Goal: Transaction & Acquisition: Purchase product/service

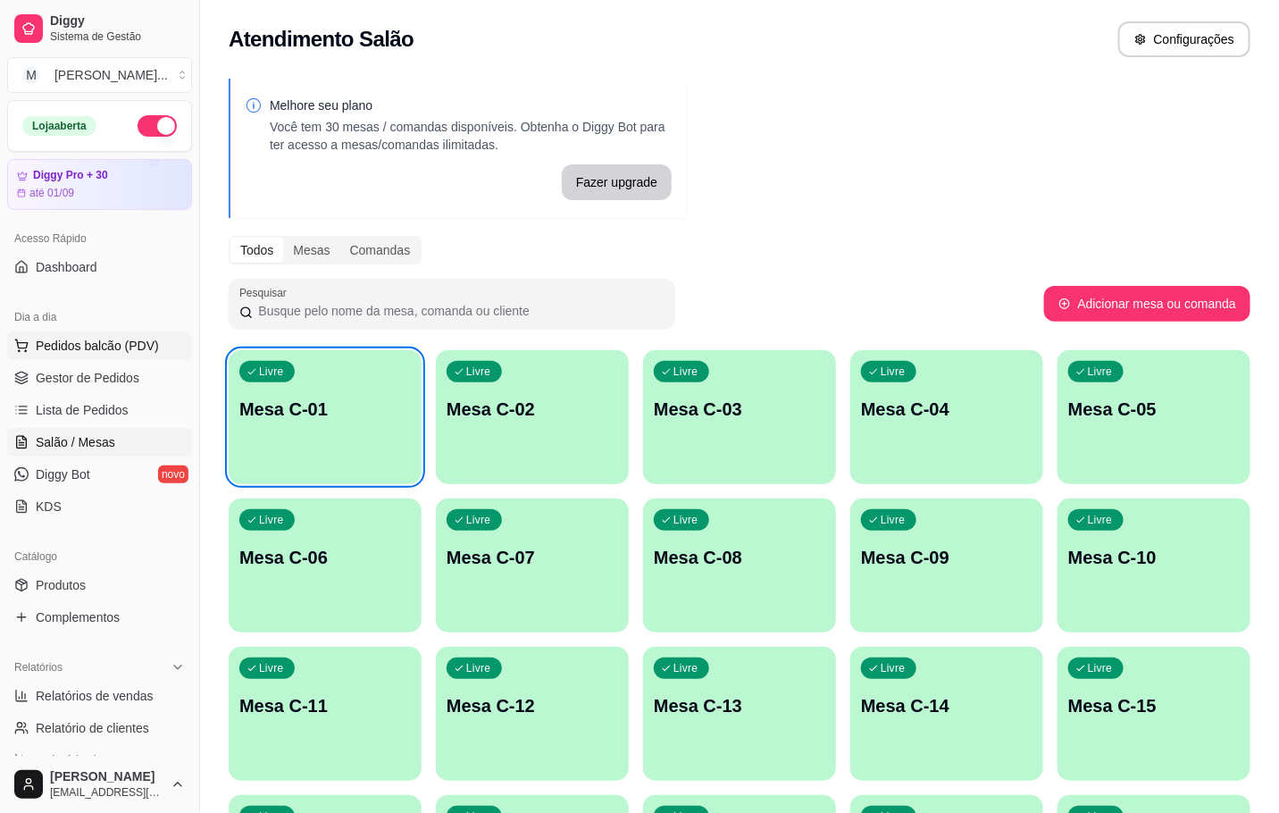
click at [96, 347] on span "Pedidos balcão (PDV)" at bounding box center [97, 346] width 123 height 18
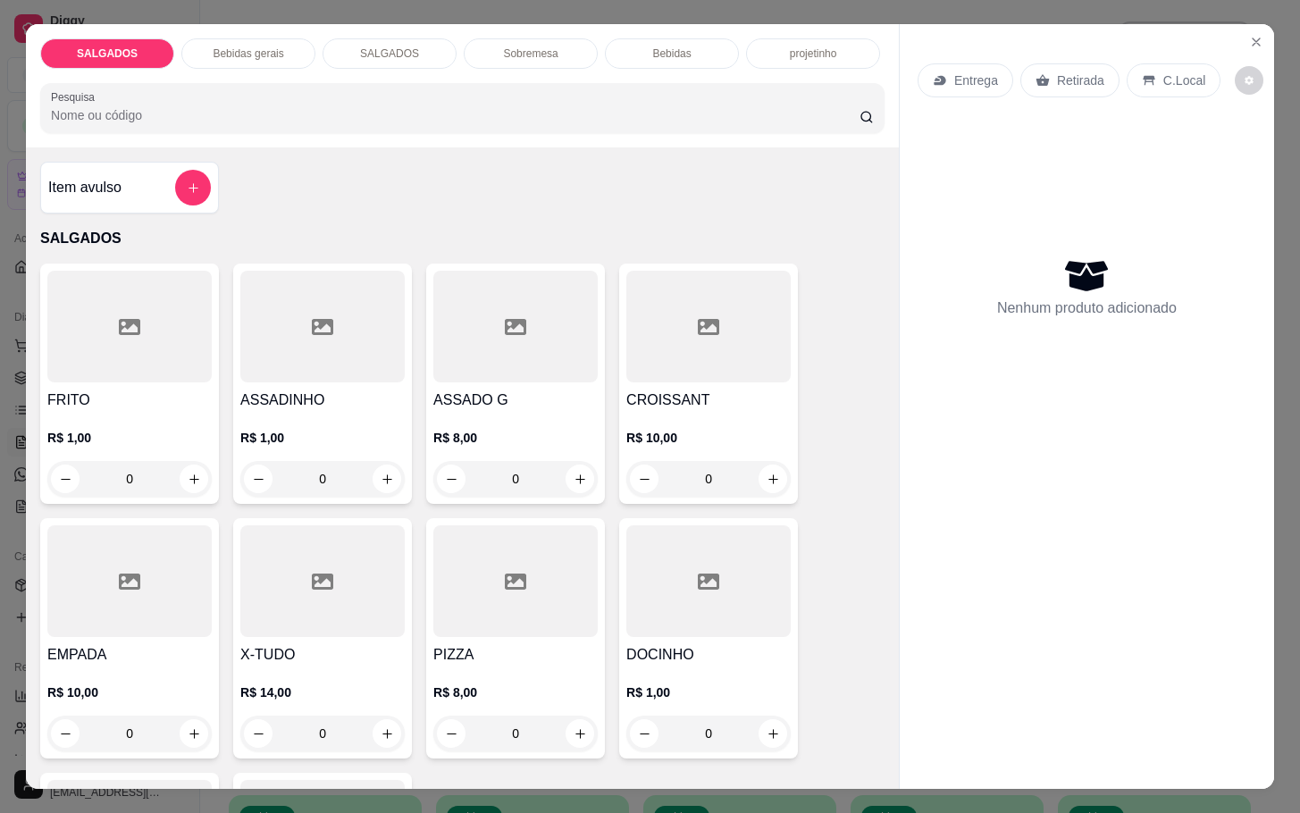
drag, startPoint x: 247, startPoint y: 137, endPoint x: 757, endPoint y: 426, distance: 585.7
click at [757, 429] on p "R$ 10,00" at bounding box center [708, 438] width 164 height 18
drag, startPoint x: 604, startPoint y: 158, endPoint x: 623, endPoint y: 156, distance: 18.8
click at [623, 156] on div "Item avulso SALGADOS FRITO R$ 1,00 0 ASSADINHO R$ 1,00 0 ASSADO G R$ 8,00 0 CRO…" at bounding box center [462, 467] width 873 height 641
click at [1249, 38] on icon "Close" at bounding box center [1256, 42] width 14 height 14
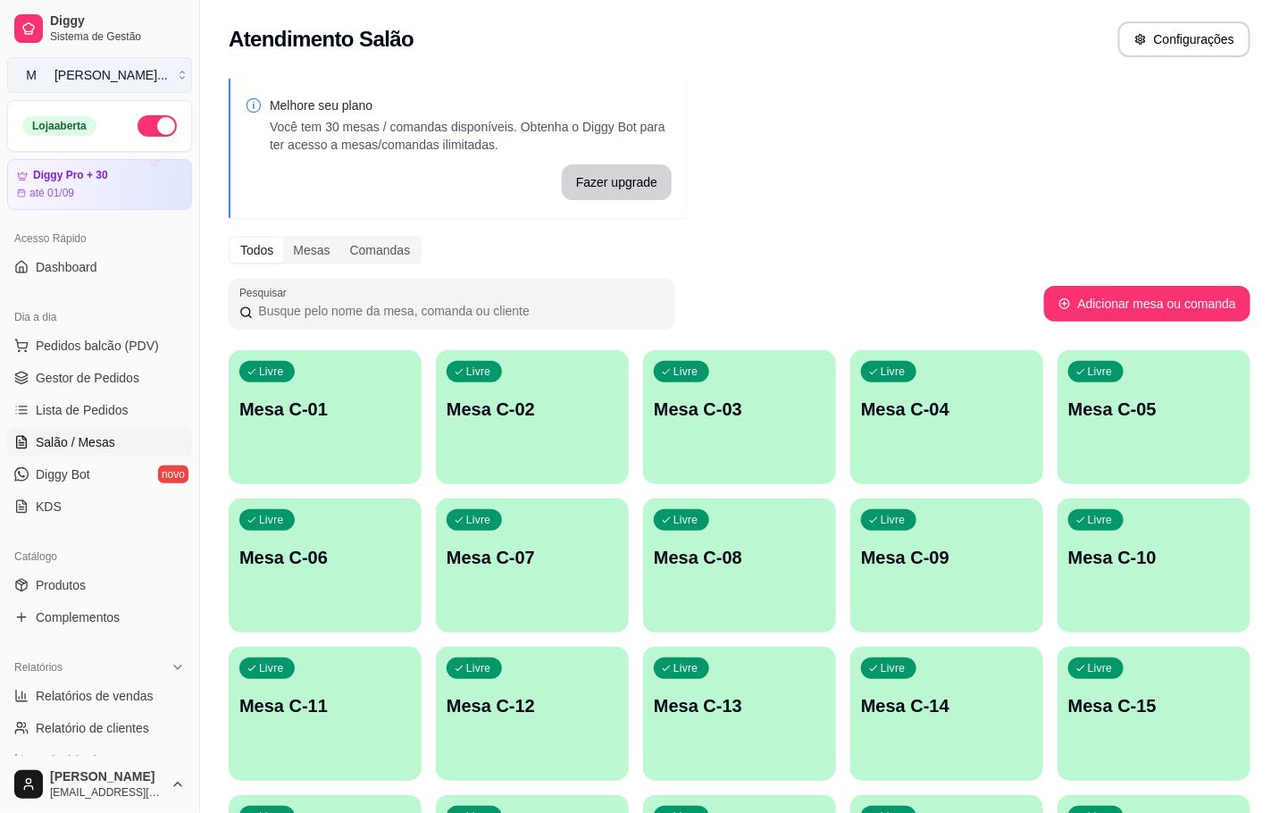
click at [164, 88] on button "M [PERSON_NAME] ..." at bounding box center [99, 75] width 185 height 36
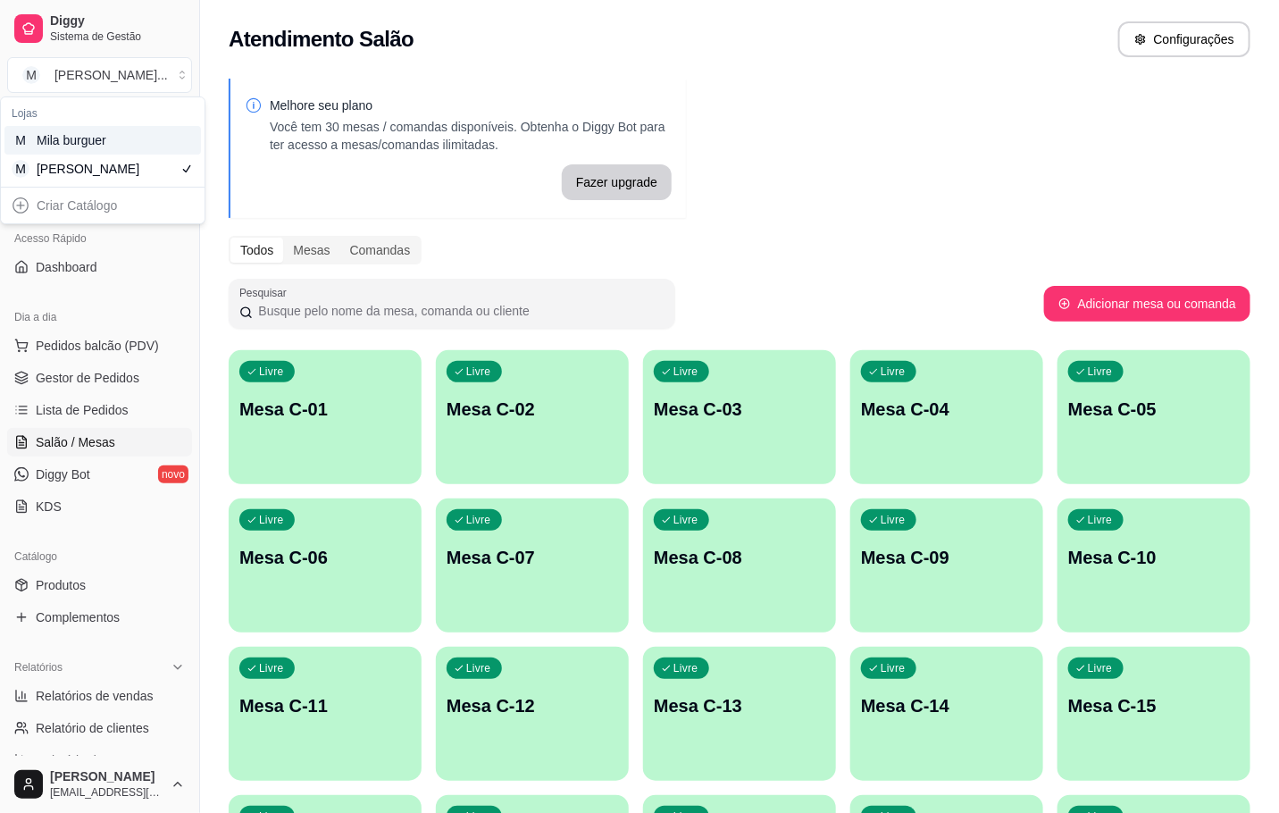
click at [60, 137] on div "Mila burguer" at bounding box center [77, 140] width 80 height 18
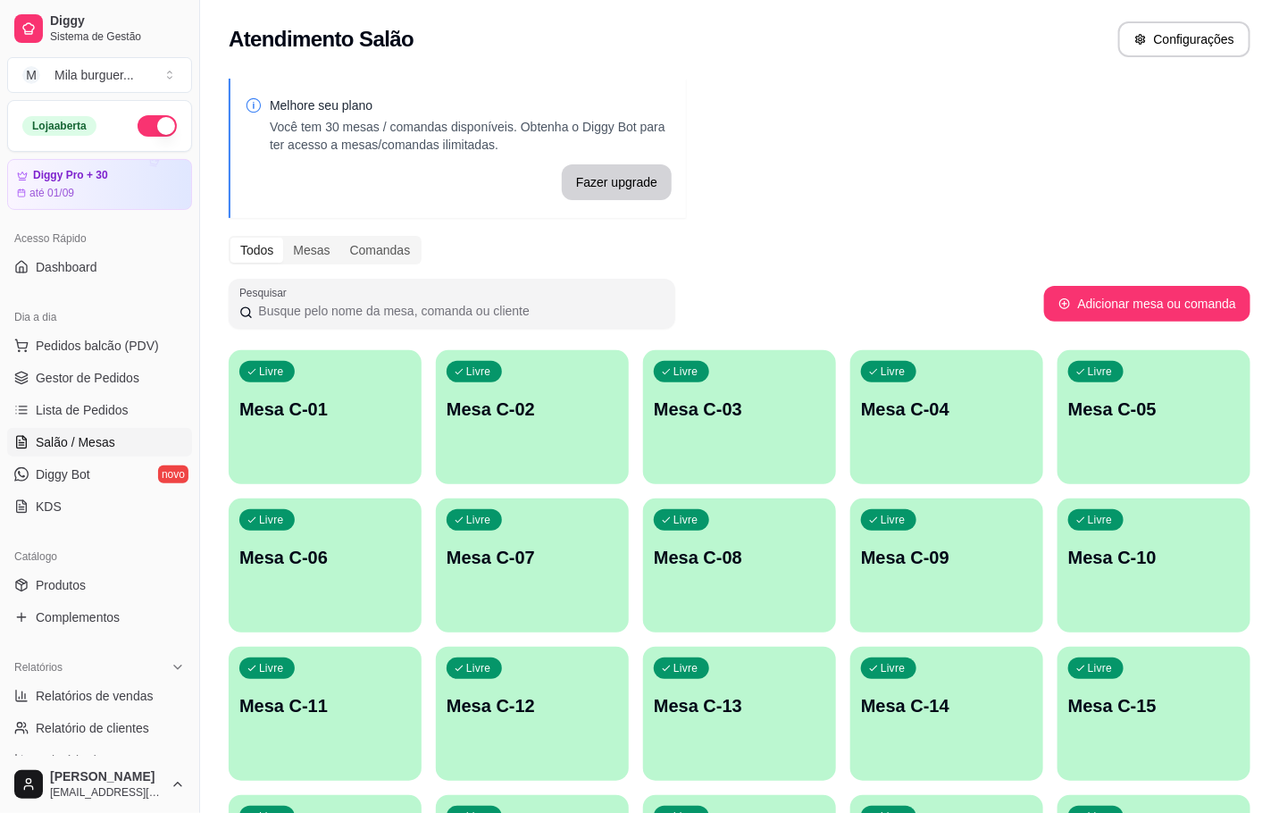
click at [135, 327] on div "Dia a dia" at bounding box center [99, 317] width 185 height 29
click at [139, 332] on button "Pedidos balcão (PDV)" at bounding box center [99, 345] width 185 height 29
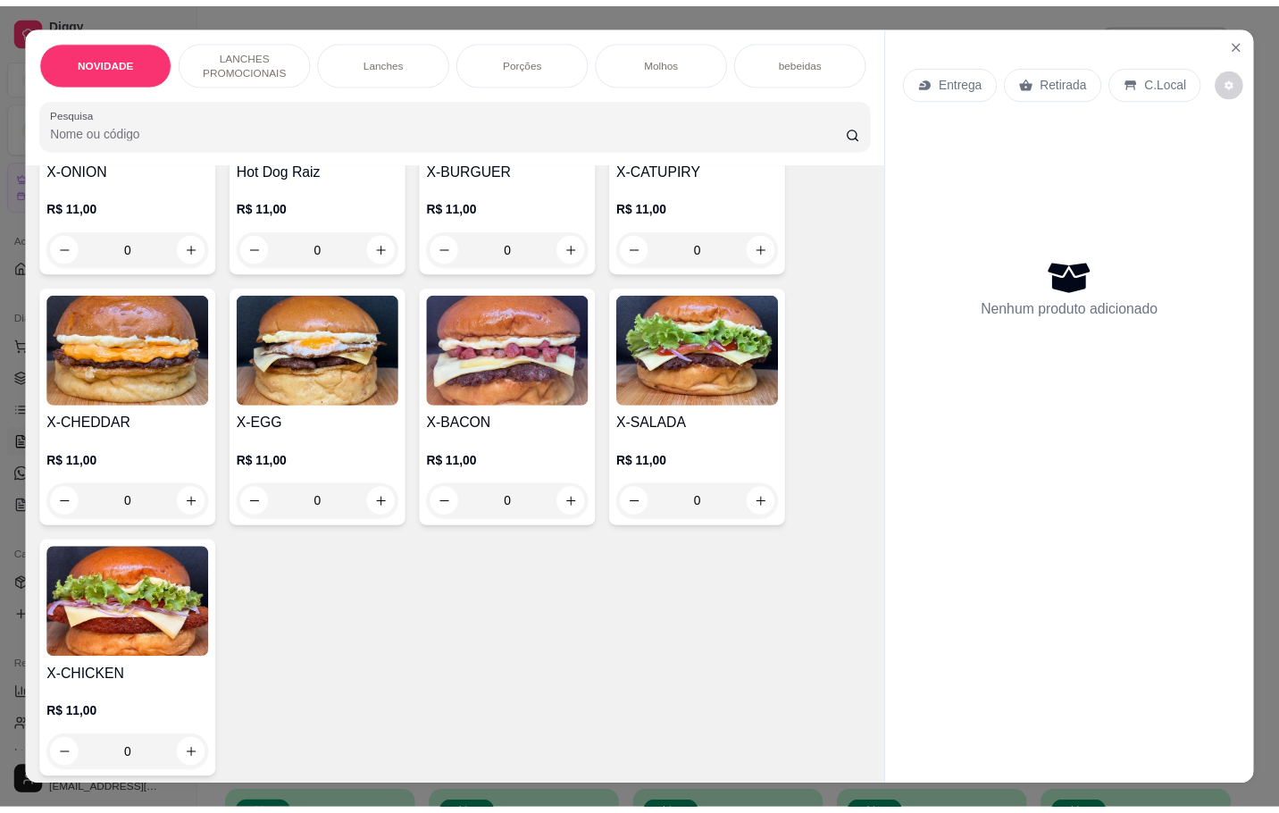
scroll to position [402, 0]
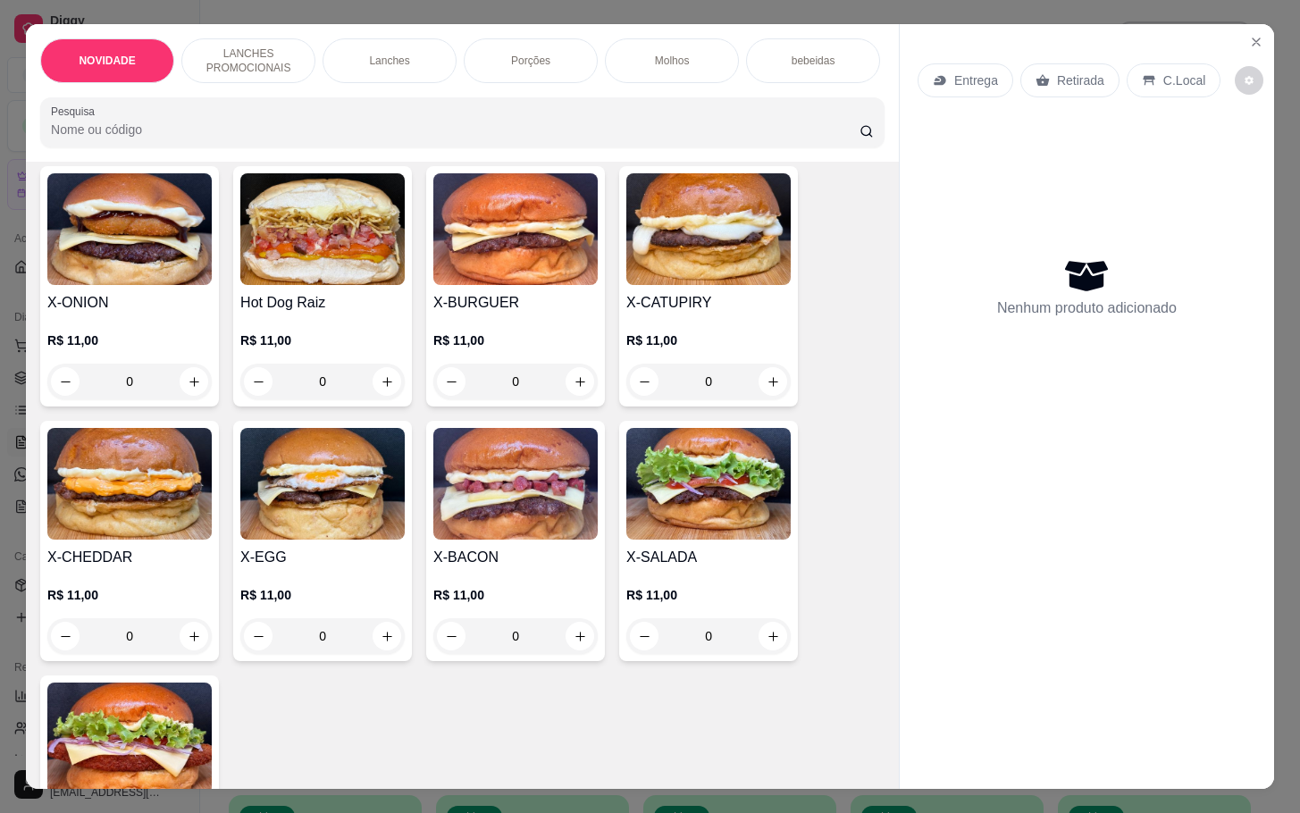
click at [451, 518] on img at bounding box center [515, 484] width 164 height 112
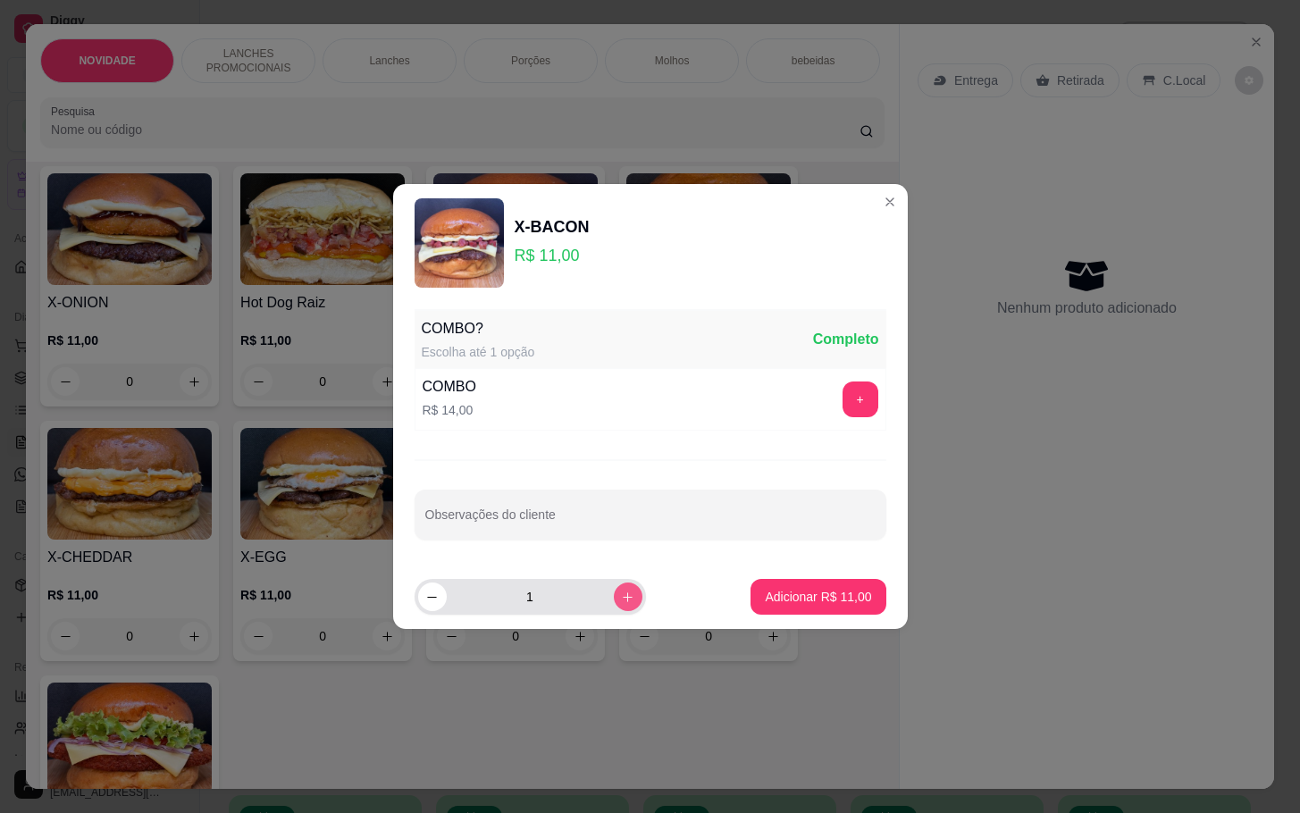
click at [621, 596] on icon "increase-product-quantity" at bounding box center [627, 596] width 13 height 13
type input "2"
click at [750, 604] on button "Adicionar R$ 22,00" at bounding box center [817, 597] width 135 height 36
type input "2"
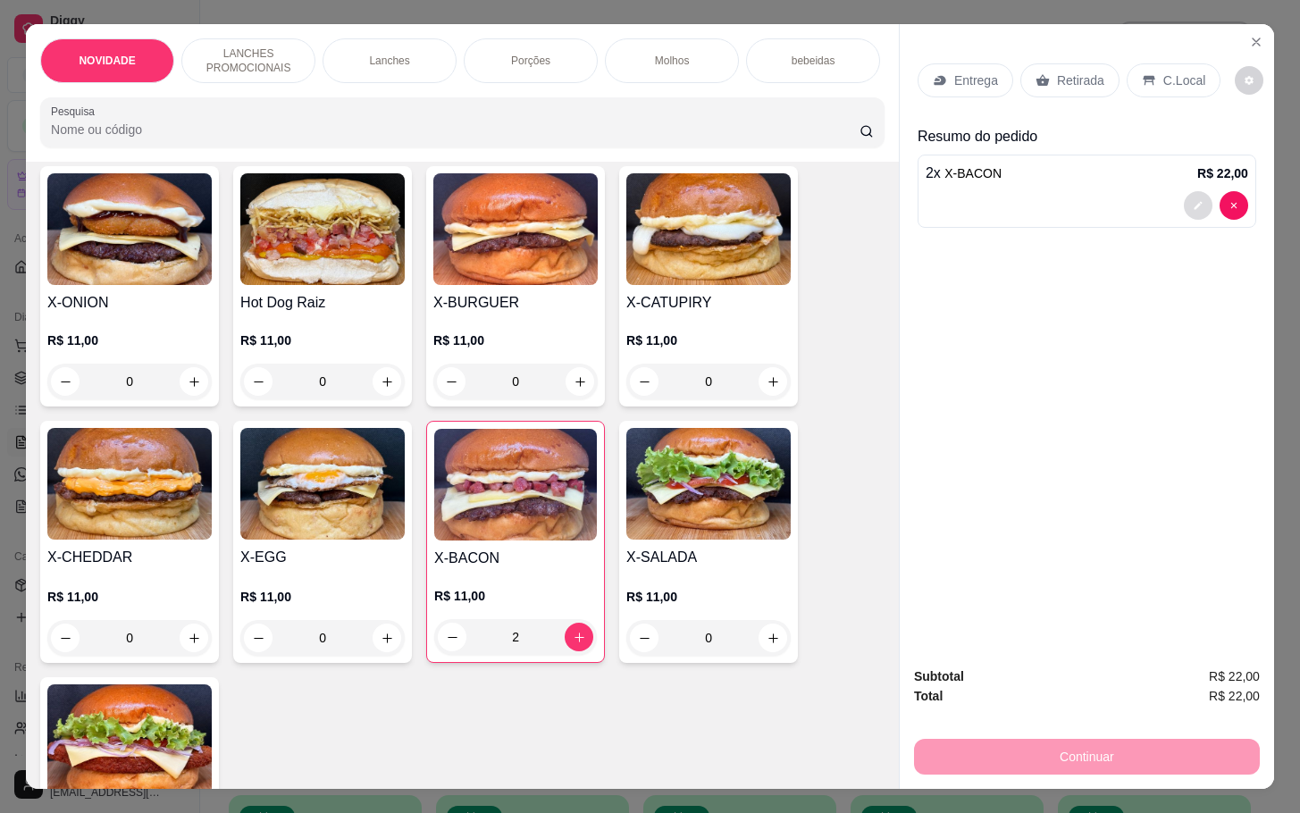
click at [1175, 180] on div "2 x X-BACON R$ 22,00" at bounding box center [1086, 191] width 339 height 73
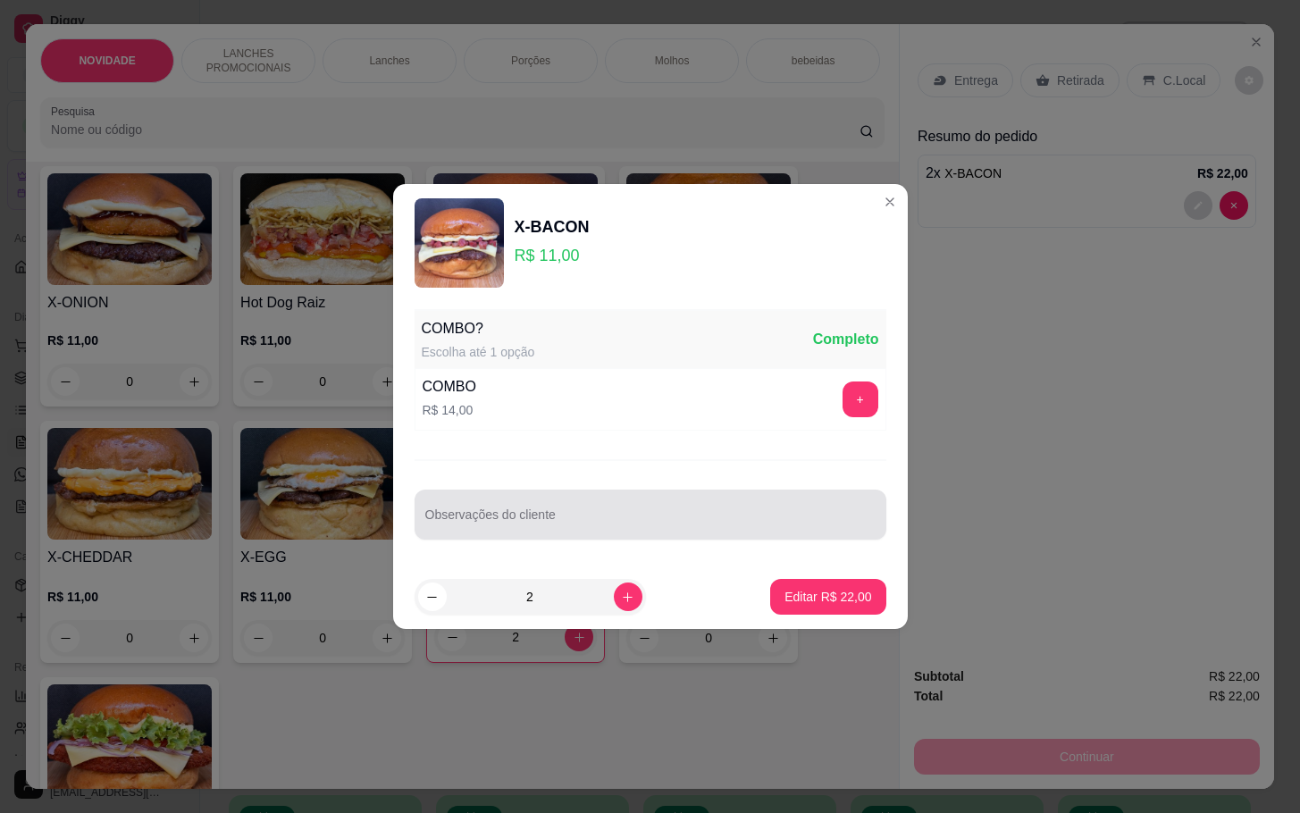
click at [465, 536] on div "Observações do cliente" at bounding box center [651, 515] width 472 height 50
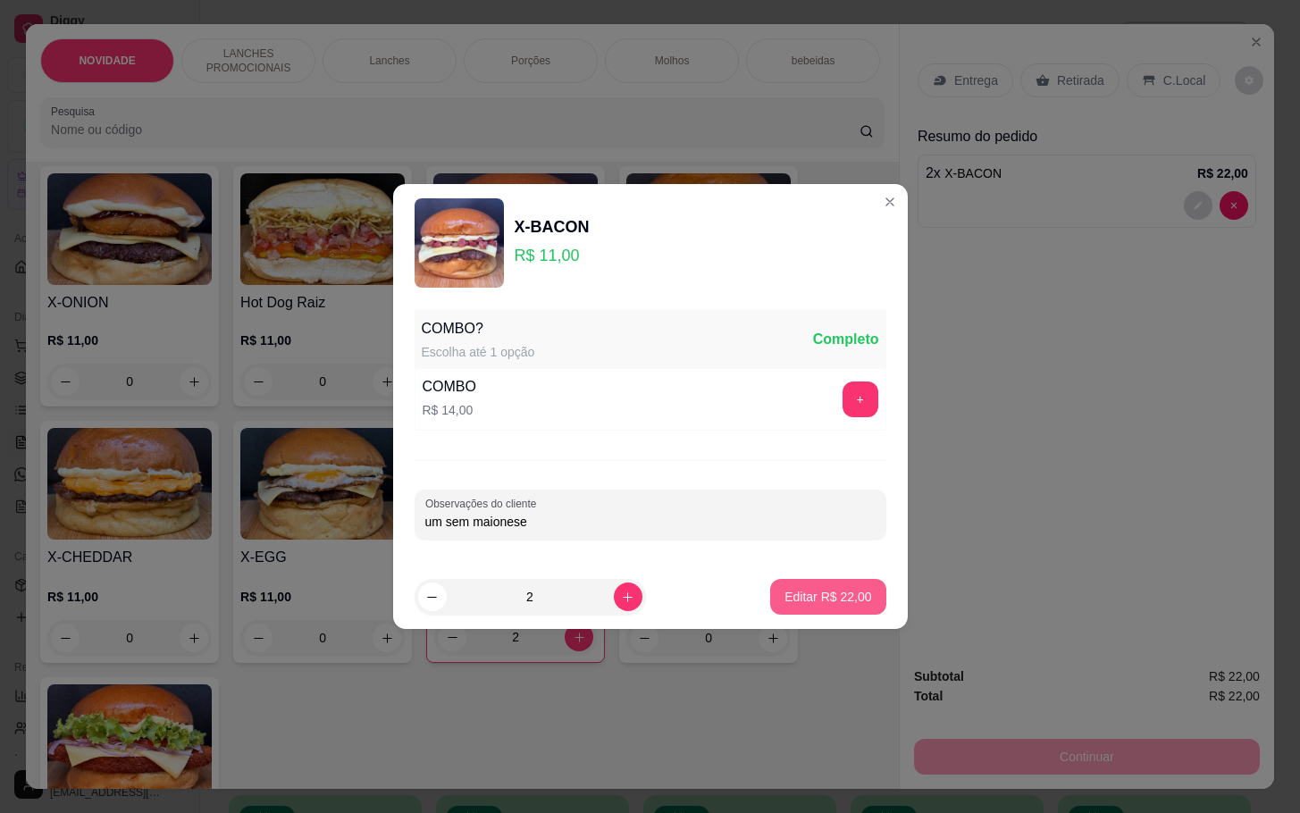
type input "um sem maionese"
click at [844, 595] on p "Editar R$ 22,00" at bounding box center [827, 597] width 87 height 18
type input "0"
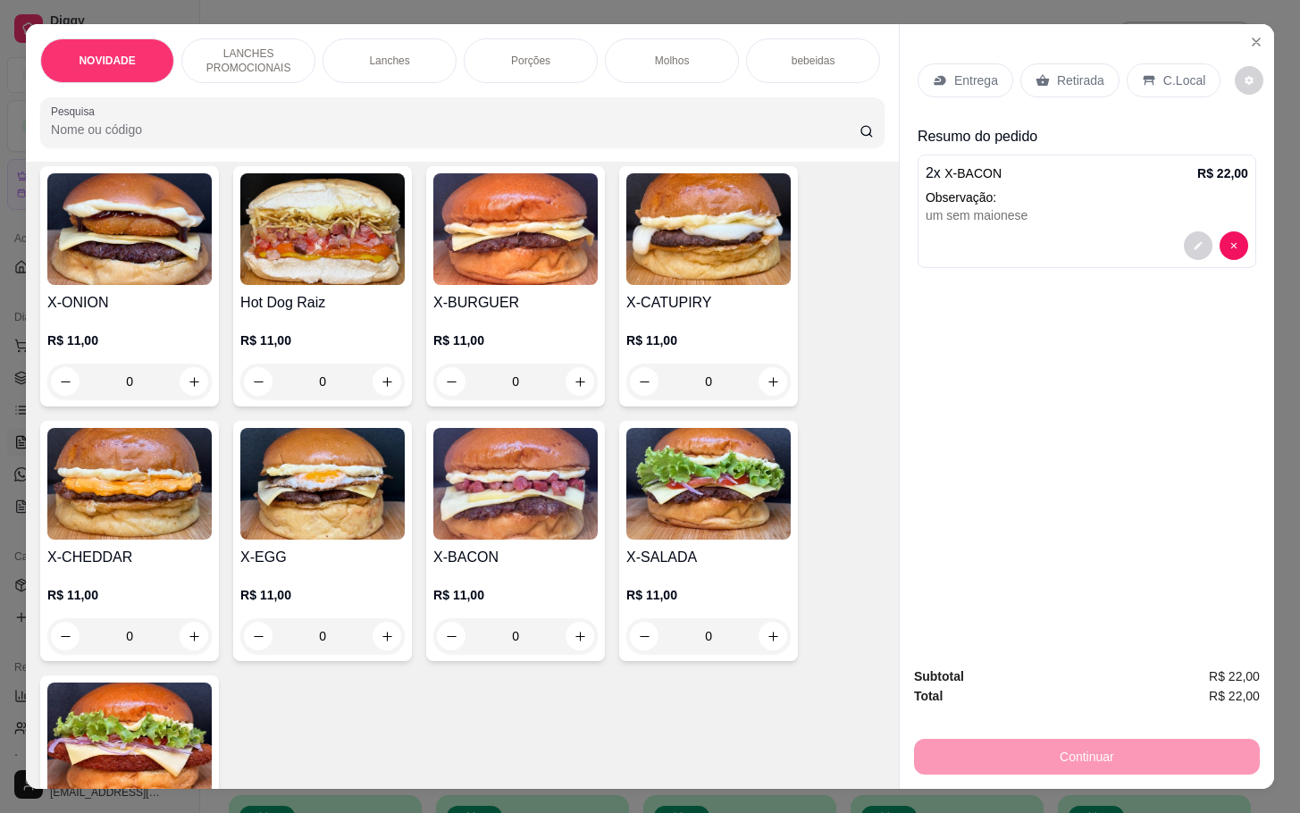
click at [702, 257] on img at bounding box center [708, 229] width 164 height 112
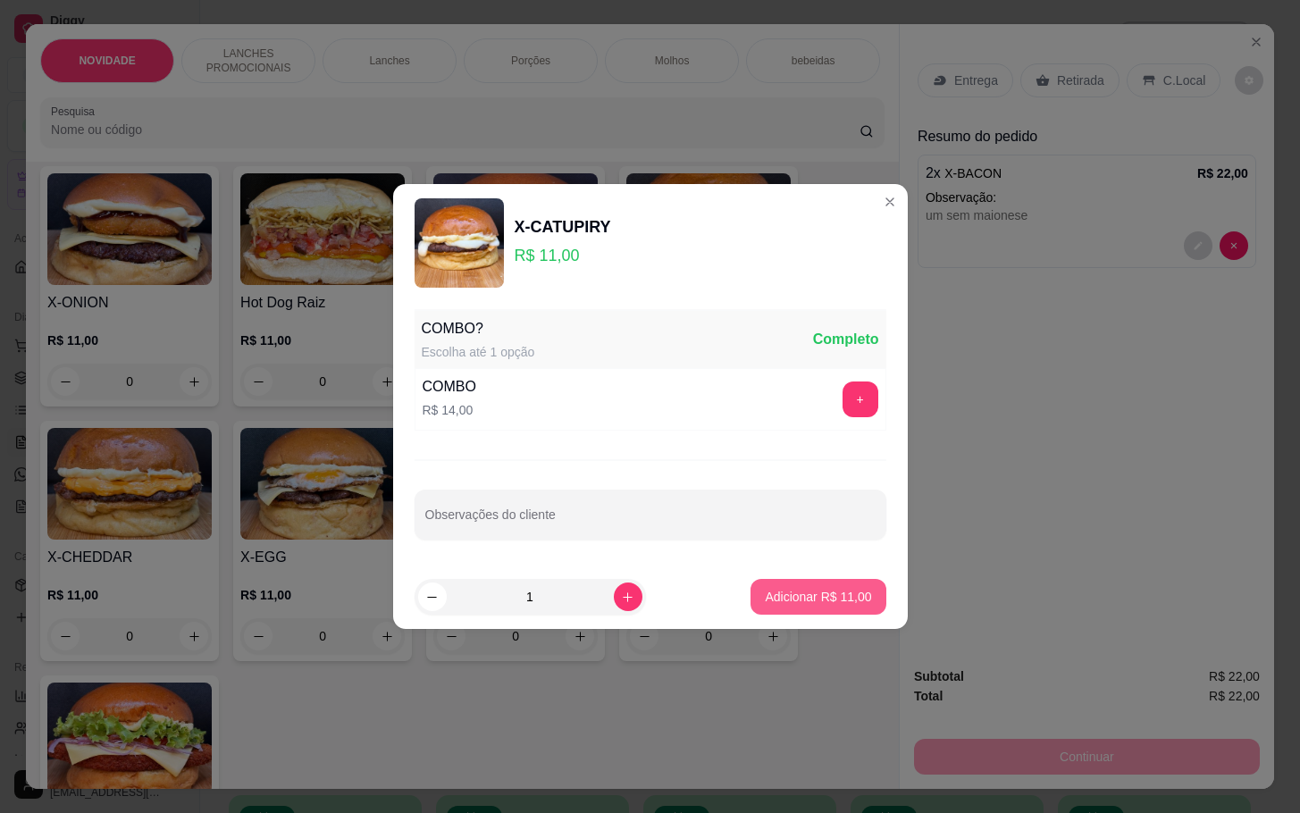
click at [826, 617] on footer "1 Adicionar R$ 11,00" at bounding box center [650, 597] width 515 height 64
click at [820, 598] on p "Adicionar R$ 11,00" at bounding box center [818, 597] width 106 height 18
type input "1"
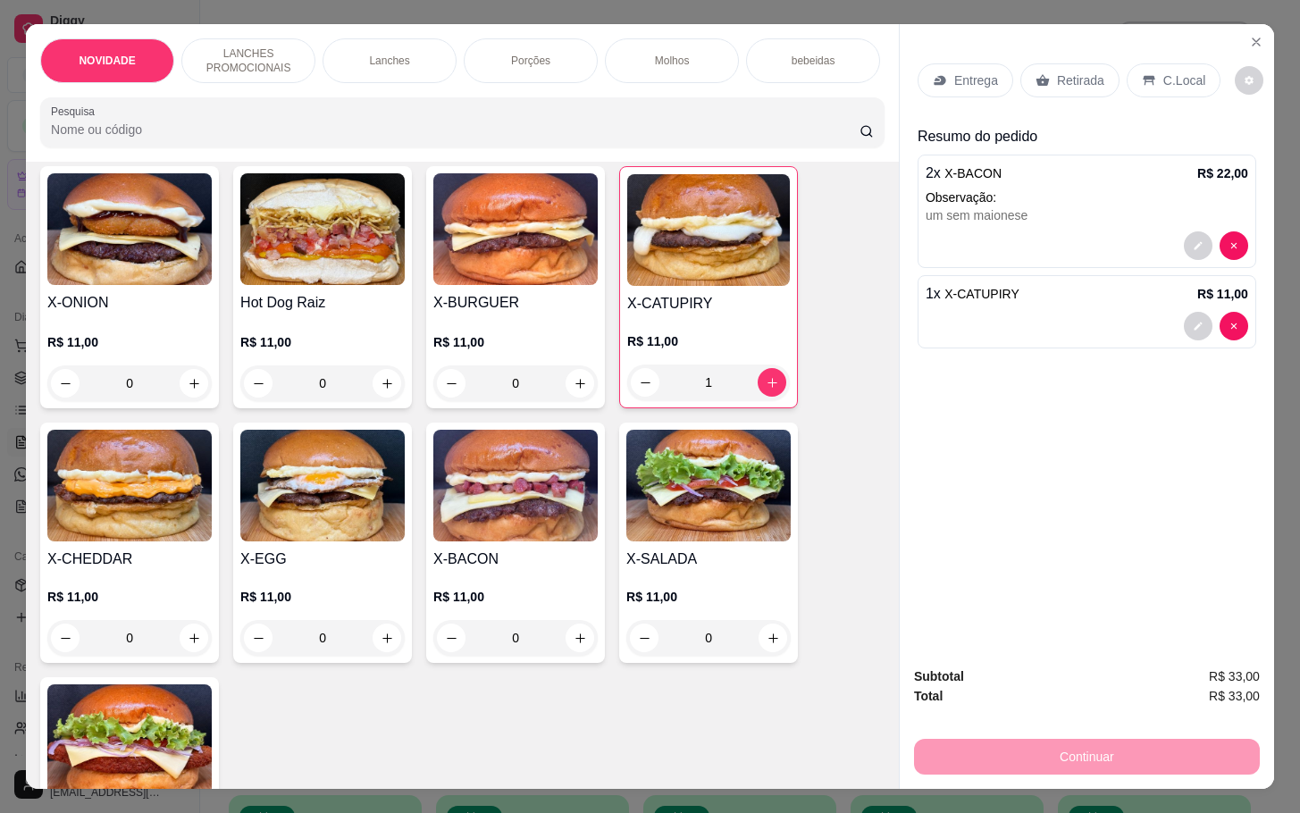
click at [110, 532] on img at bounding box center [129, 486] width 164 height 112
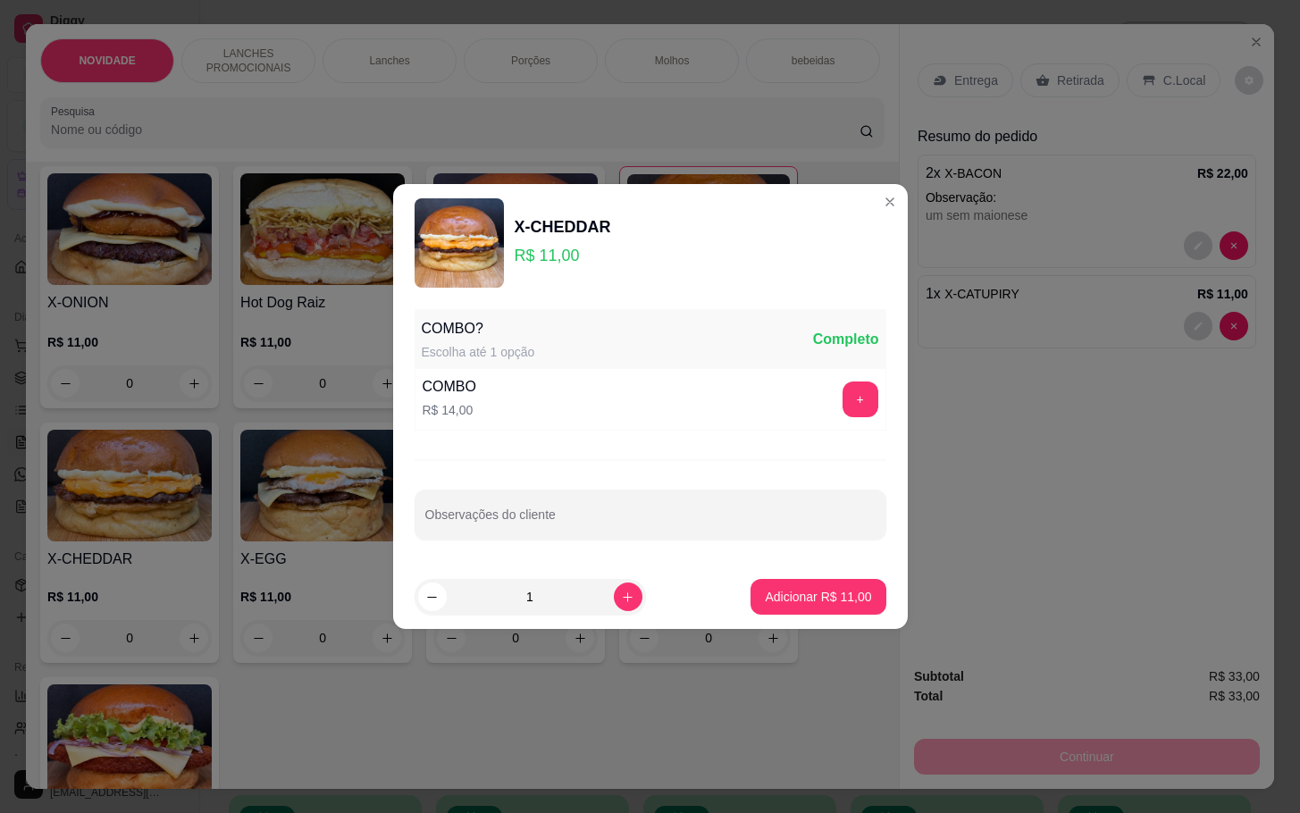
click at [756, 571] on footer "1 Adicionar R$ 11,00" at bounding box center [650, 597] width 515 height 64
click at [761, 584] on button "Adicionar R$ 11,00" at bounding box center [817, 597] width 135 height 36
type input "1"
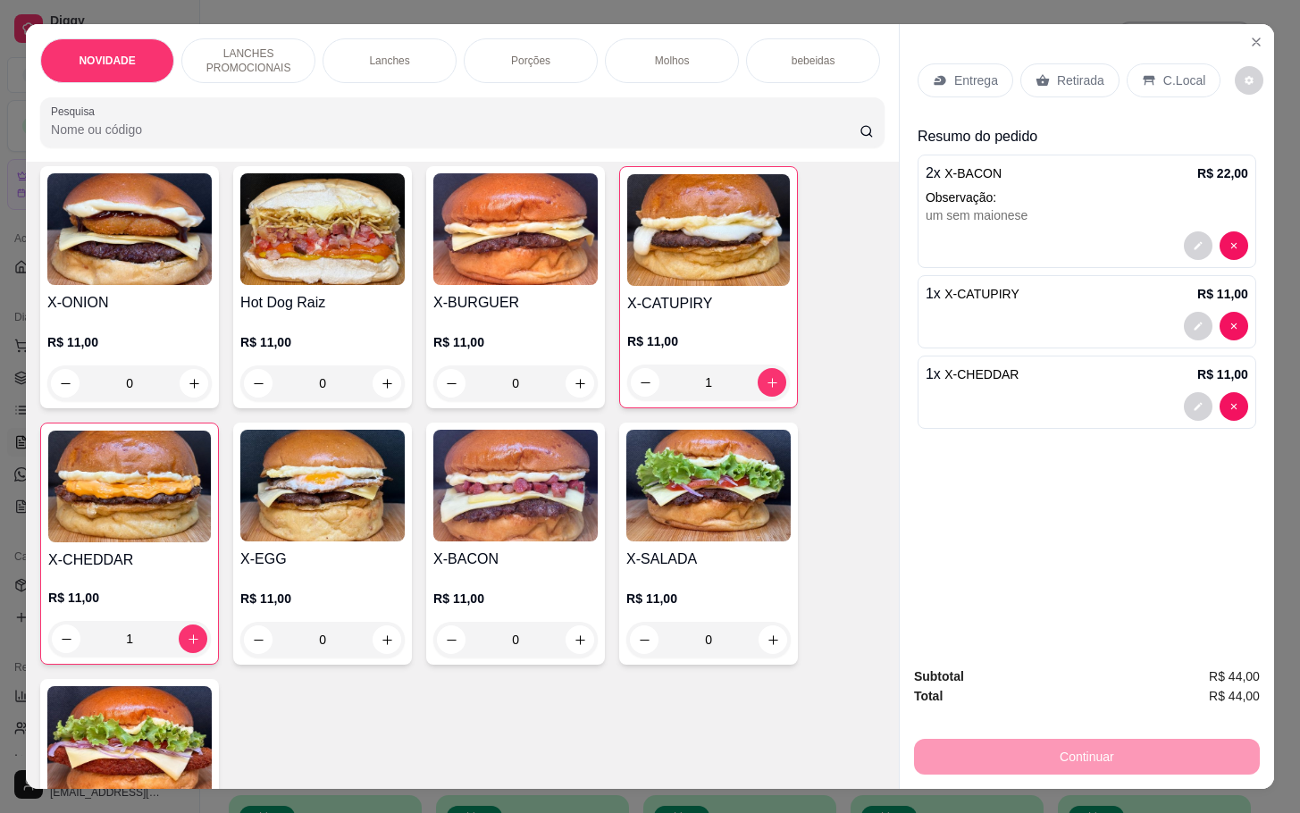
click at [1077, 89] on div "Entrega Retirada C.Local" at bounding box center [1086, 80] width 339 height 63
click at [1068, 81] on div "Retirada" at bounding box center [1069, 80] width 99 height 34
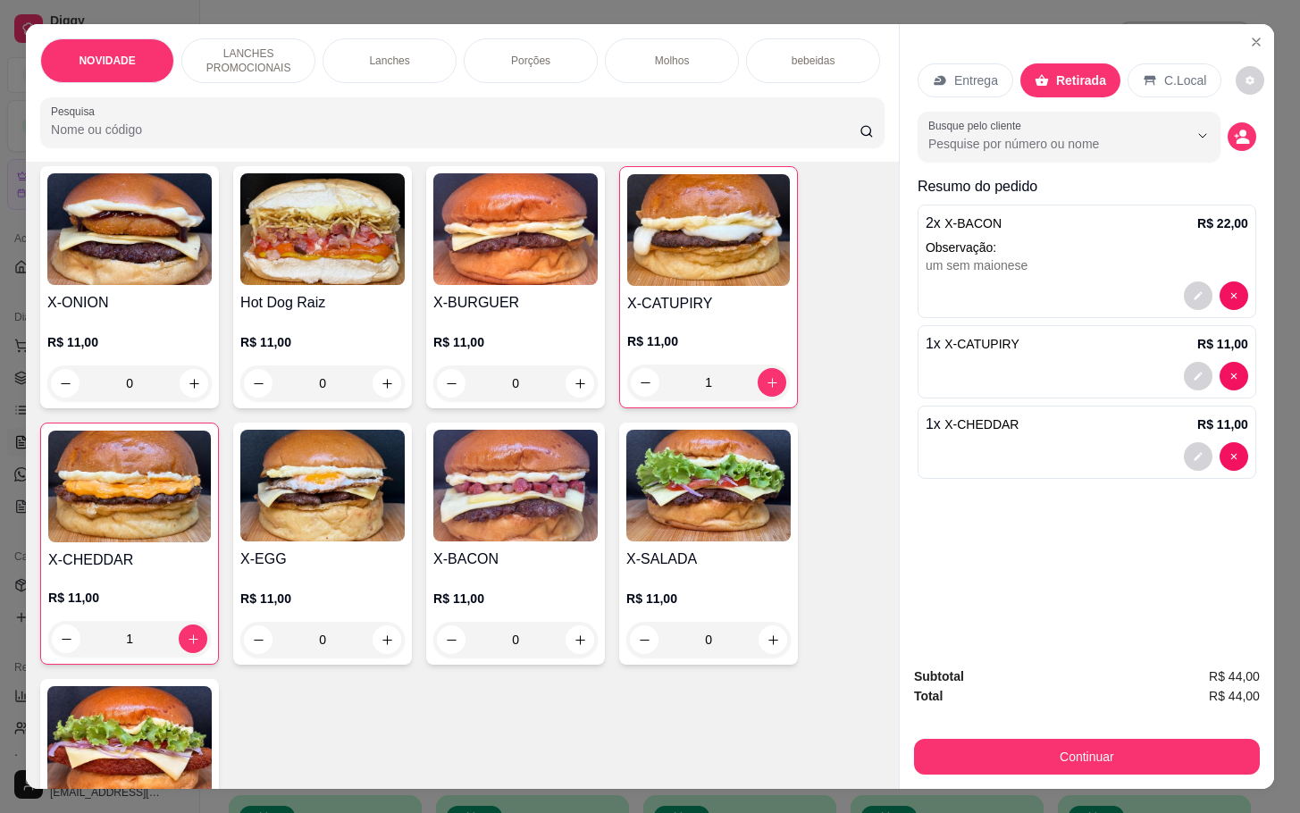
click at [989, 767] on div "Subtotal R$ 44,00 Total R$ 44,00 Continuar" at bounding box center [1087, 720] width 374 height 137
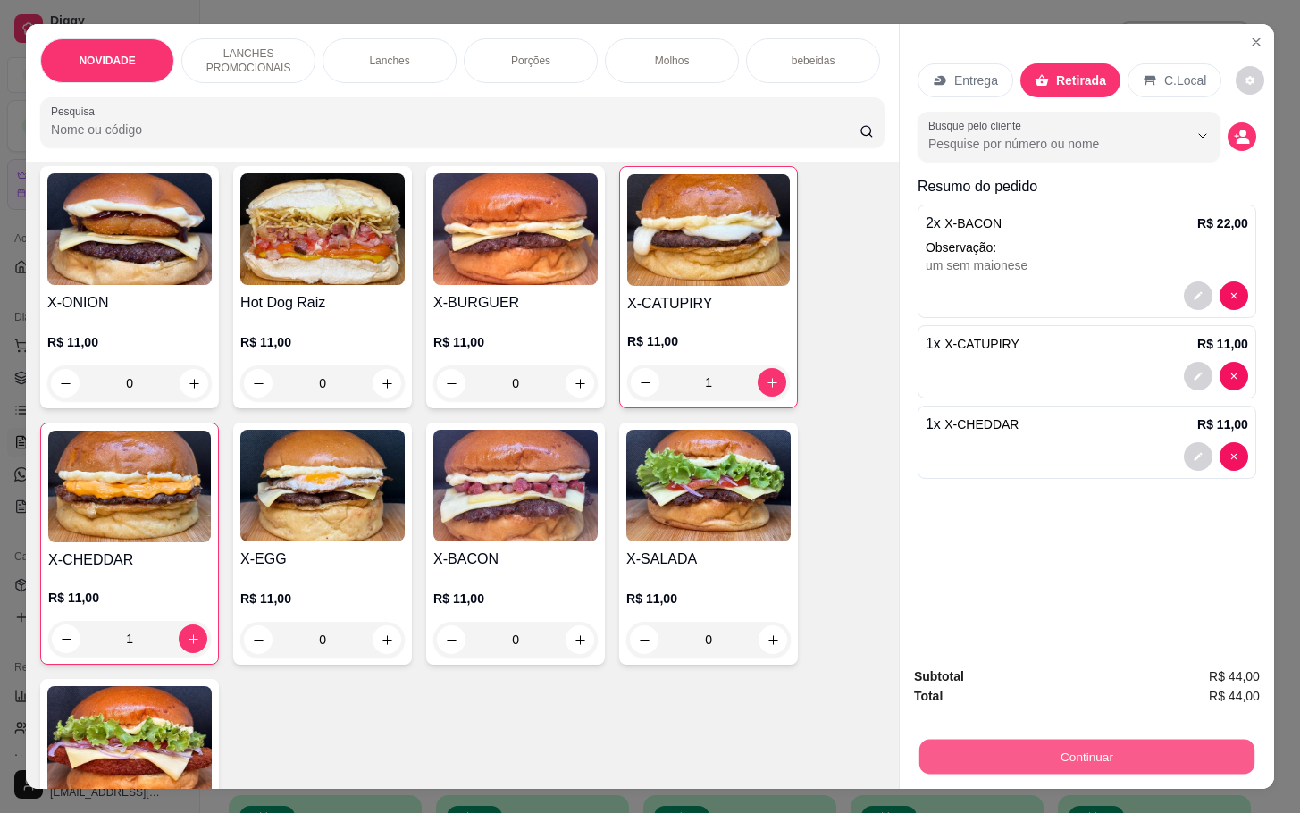
click at [978, 742] on button "Continuar" at bounding box center [1086, 756] width 335 height 35
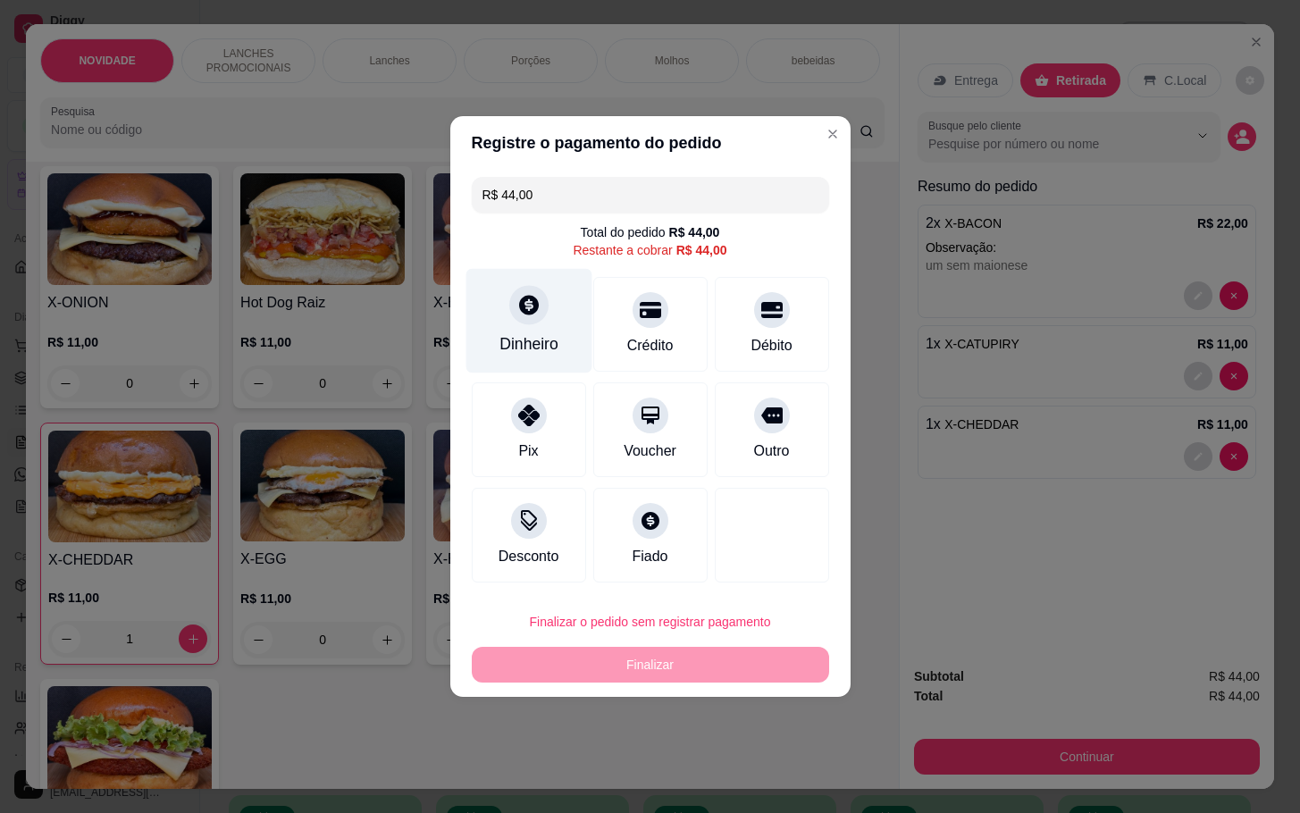
click at [502, 333] on div "Dinheiro" at bounding box center [528, 343] width 59 height 23
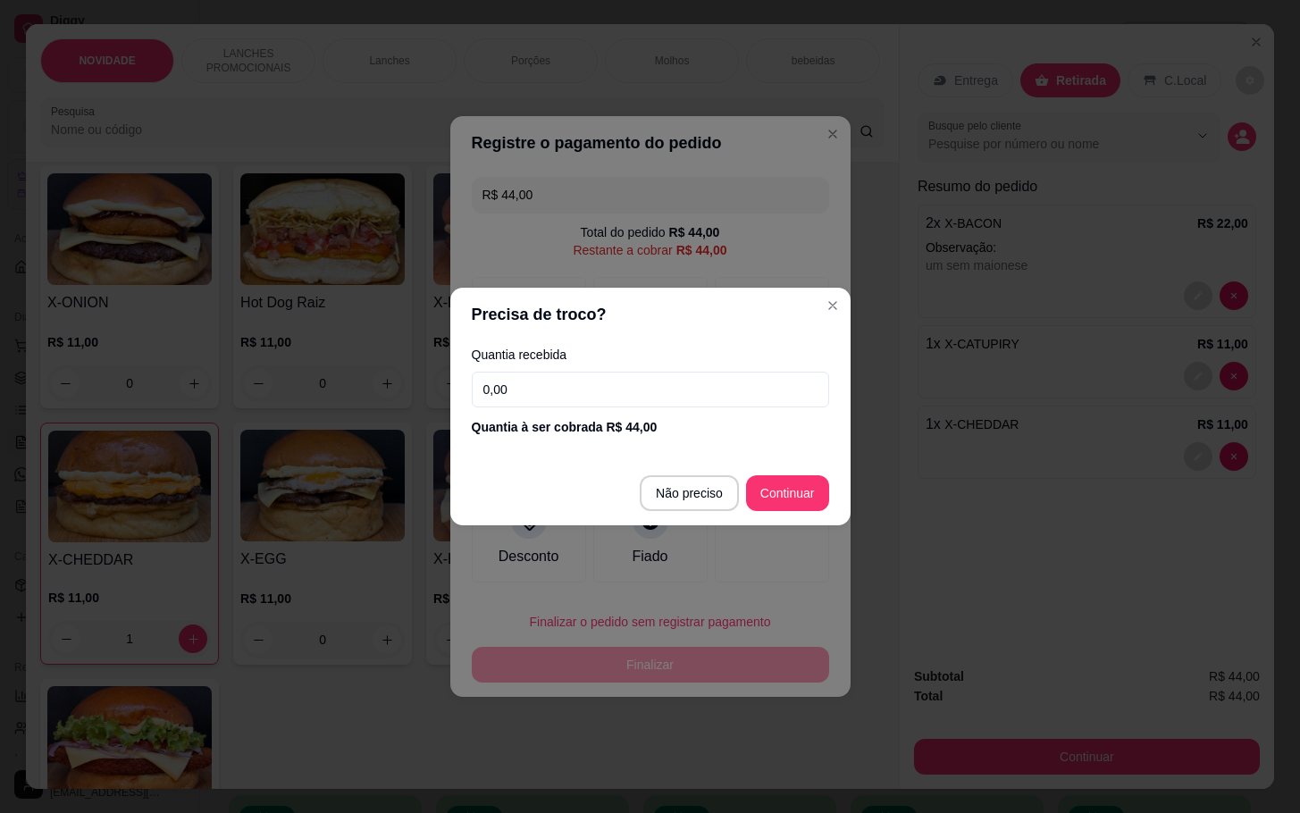
click at [612, 400] on input "0,00" at bounding box center [650, 390] width 357 height 36
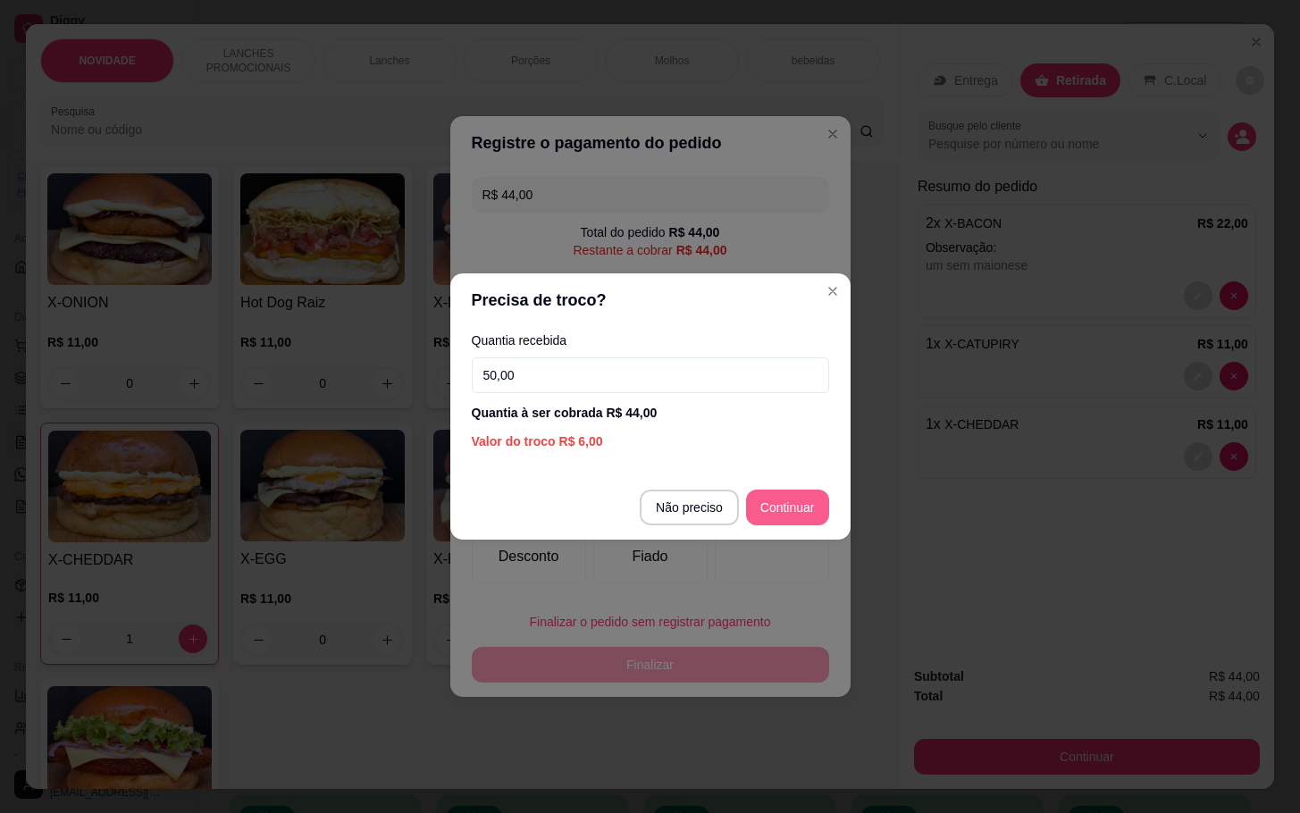
type input "50,00"
type input "R$ 0,00"
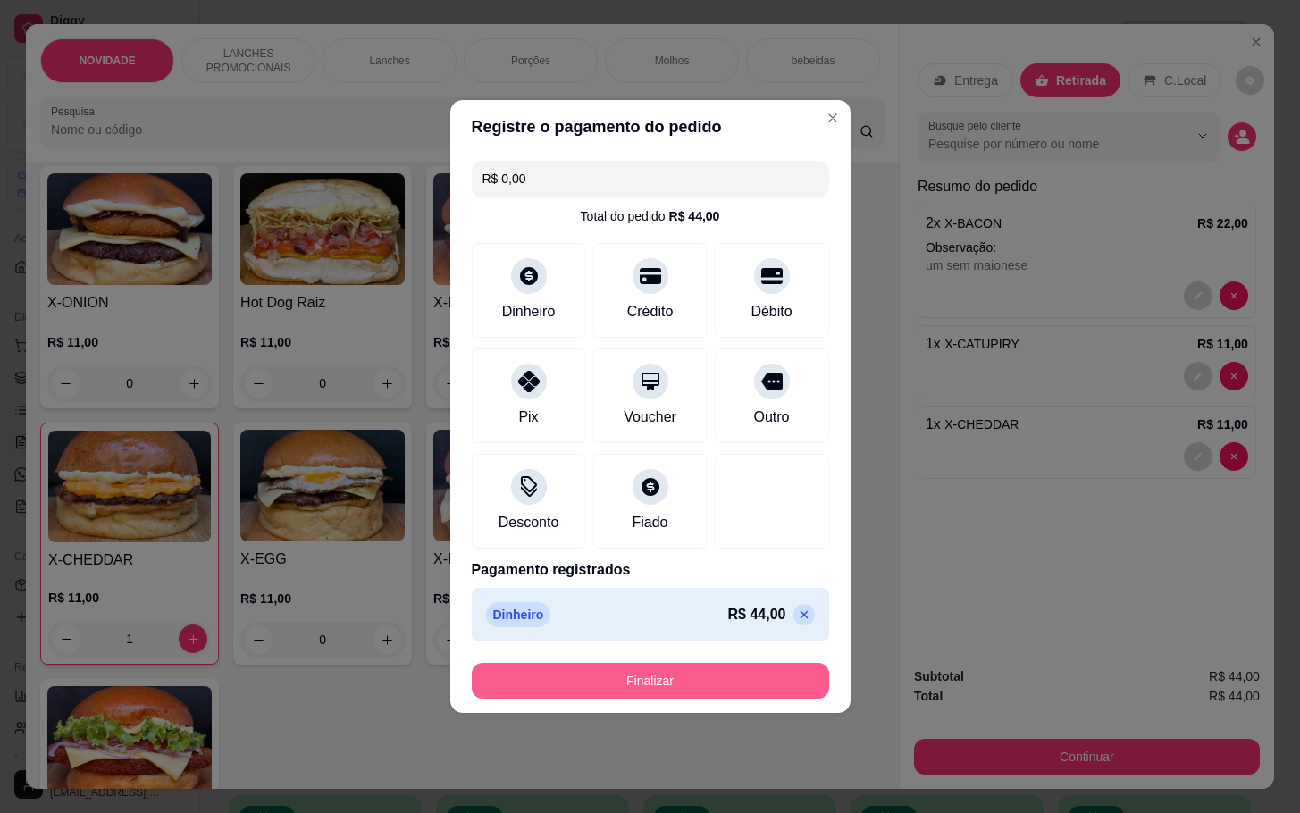
click at [729, 673] on button "Finalizar" at bounding box center [650, 681] width 357 height 36
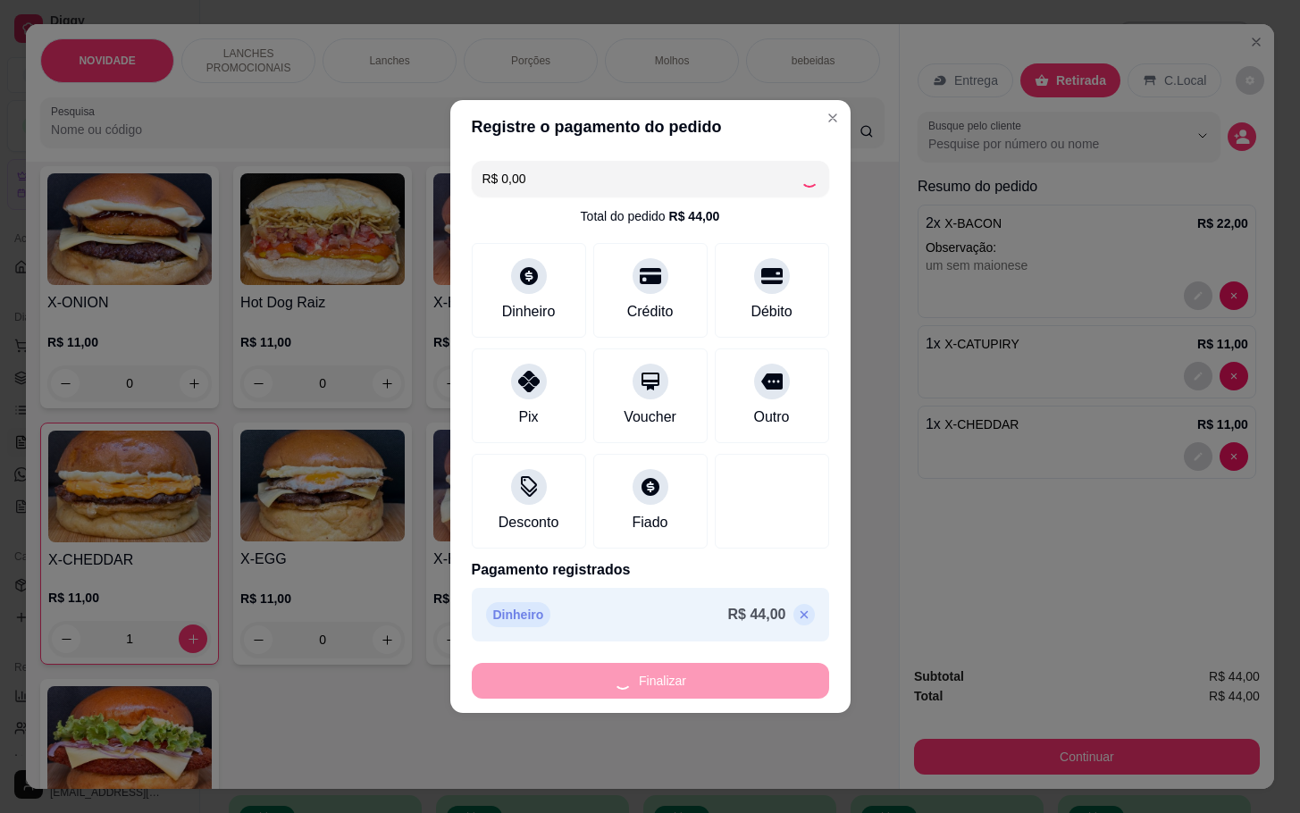
type input "0"
type input "-R$ 44,00"
